Goal: Transaction & Acquisition: Purchase product/service

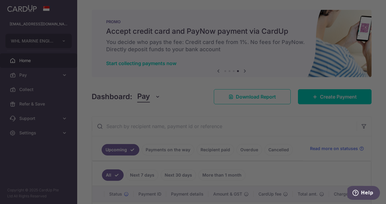
click at [257, 23] on p "PROMO" at bounding box center [231, 21] width 251 height 5
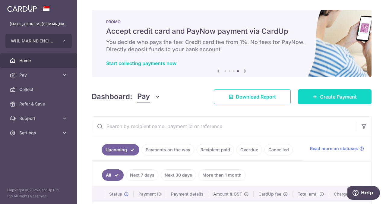
click at [330, 97] on span "Create Payment" at bounding box center [338, 96] width 37 height 7
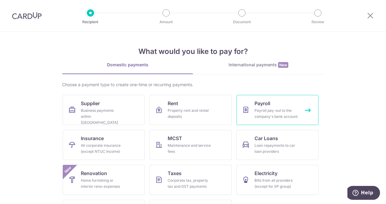
click at [269, 108] on div "Payroll pay-out to the company's bank account" at bounding box center [275, 114] width 43 height 12
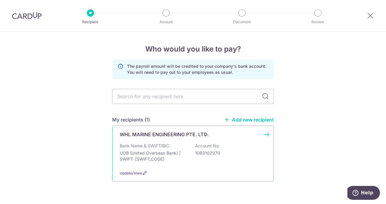
click at [157, 151] on p "UOB (United Overseas Bank) | SWIFT: UOVBSGSGXXX" at bounding box center [154, 156] width 68 height 12
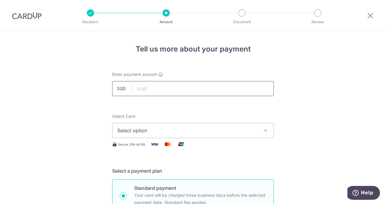
click at [154, 86] on input "text" at bounding box center [193, 88] width 162 height 15
click at [177, 88] on input "text" at bounding box center [193, 88] width 162 height 15
type input "91,763.46"
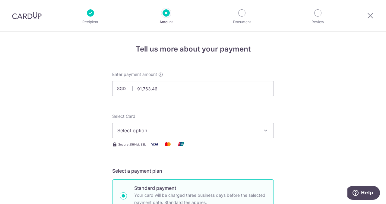
click at [263, 131] on icon "button" at bounding box center [266, 131] width 6 height 6
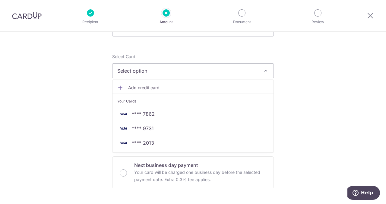
scroll to position [60, 0]
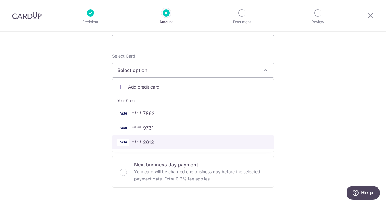
click at [147, 142] on span "**** 2013" at bounding box center [143, 142] width 22 height 7
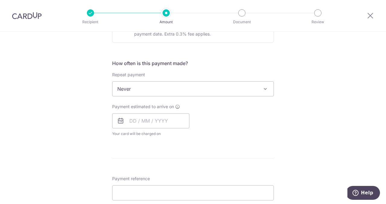
scroll to position [211, 0]
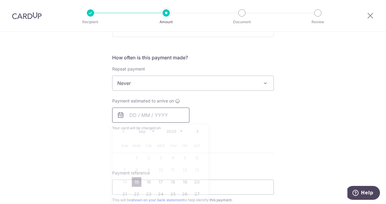
click at [145, 114] on input "text" at bounding box center [150, 115] width 77 height 15
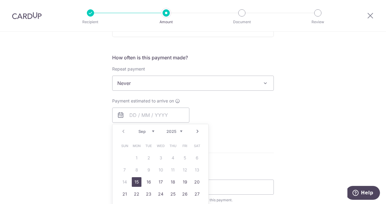
click at [134, 182] on link "15" at bounding box center [137, 182] width 10 height 10
type input "15/09/2025"
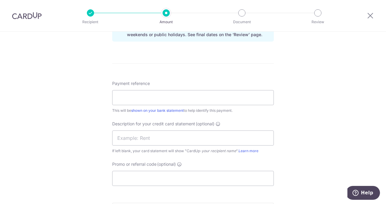
scroll to position [332, 0]
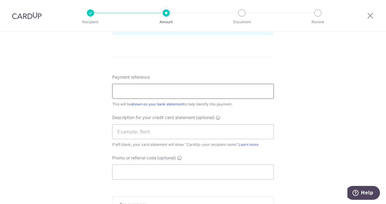
click at [137, 92] on input "Payment reference" at bounding box center [193, 91] width 162 height 15
type input "WORKERS SALARY"
type input "2024whl16"
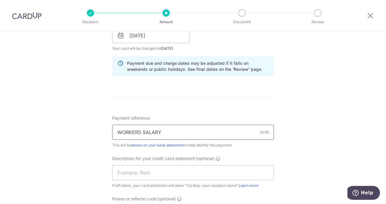
scroll to position [296, 0]
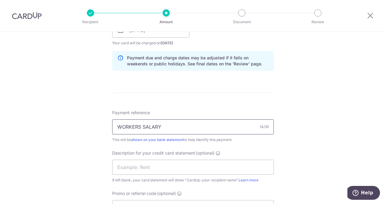
drag, startPoint x: 121, startPoint y: 125, endPoint x: 139, endPoint y: 126, distance: 17.5
click at [139, 126] on input "WORKERS SALARY" at bounding box center [193, 126] width 162 height 15
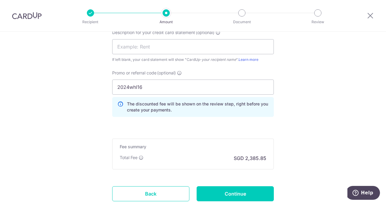
scroll to position [447, 0]
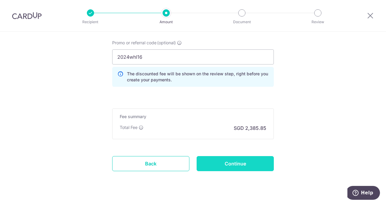
click at [231, 165] on input "Continue" at bounding box center [235, 163] width 77 height 15
type input "Create Schedule"
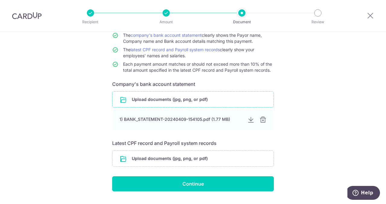
scroll to position [60, 0]
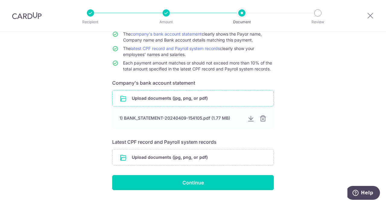
click at [158, 97] on input "file" at bounding box center [192, 98] width 161 height 16
click at [192, 160] on input "file" at bounding box center [192, 158] width 161 height 16
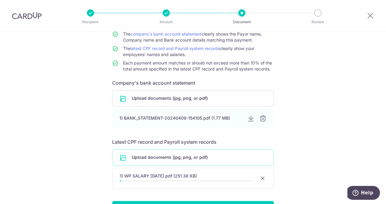
click at [91, 25] on div "Recipient Amount Document Review" at bounding box center [204, 15] width 259 height 31
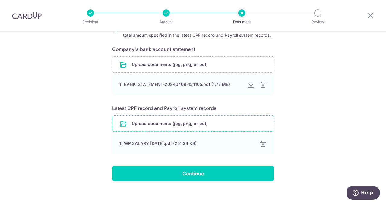
scroll to position [99, 0]
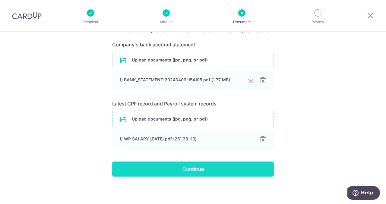
click at [191, 167] on input "Continue" at bounding box center [193, 169] width 162 height 15
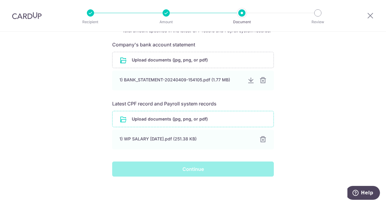
scroll to position [0, 0]
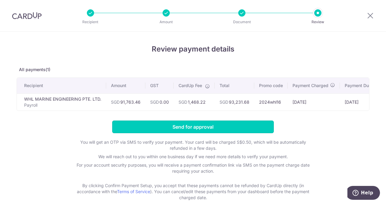
drag, startPoint x: 188, startPoint y: 129, endPoint x: 257, endPoint y: 128, distance: 68.8
click at [257, 128] on input "Send for approval" at bounding box center [193, 127] width 162 height 13
click at [257, 128] on form "Send for approval You will get an OTP via SMS to verify your payment. Your card…" at bounding box center [193, 166] width 353 height 91
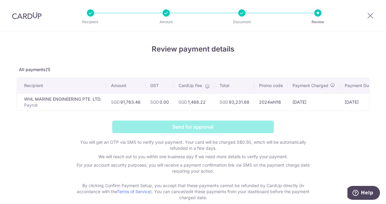
click at [182, 128] on form "Send for approval You will get an OTP via SMS to verify your payment. Your card…" at bounding box center [193, 166] width 353 height 91
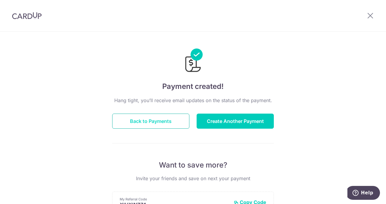
click at [146, 120] on button "Back to Payments" at bounding box center [150, 121] width 77 height 15
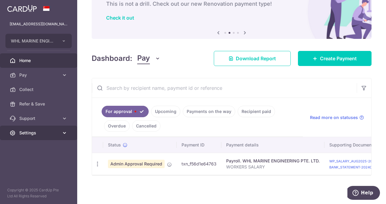
click at [63, 131] on icon at bounding box center [65, 133] width 6 height 6
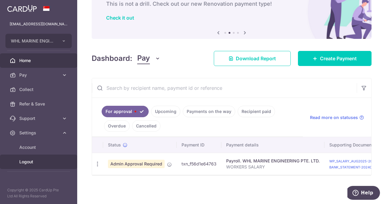
click at [24, 161] on span "Logout" at bounding box center [39, 162] width 40 height 6
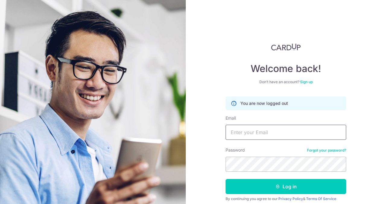
click at [275, 134] on input "Email" at bounding box center [286, 132] width 121 height 15
type input "[EMAIL_ADDRESS][DOMAIN_NAME]"
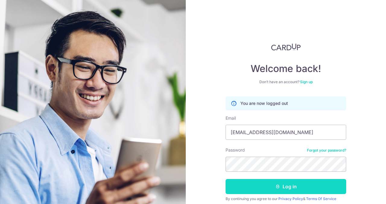
click at [289, 185] on button "Log in" at bounding box center [286, 186] width 121 height 15
